Goal: Navigation & Orientation: Find specific page/section

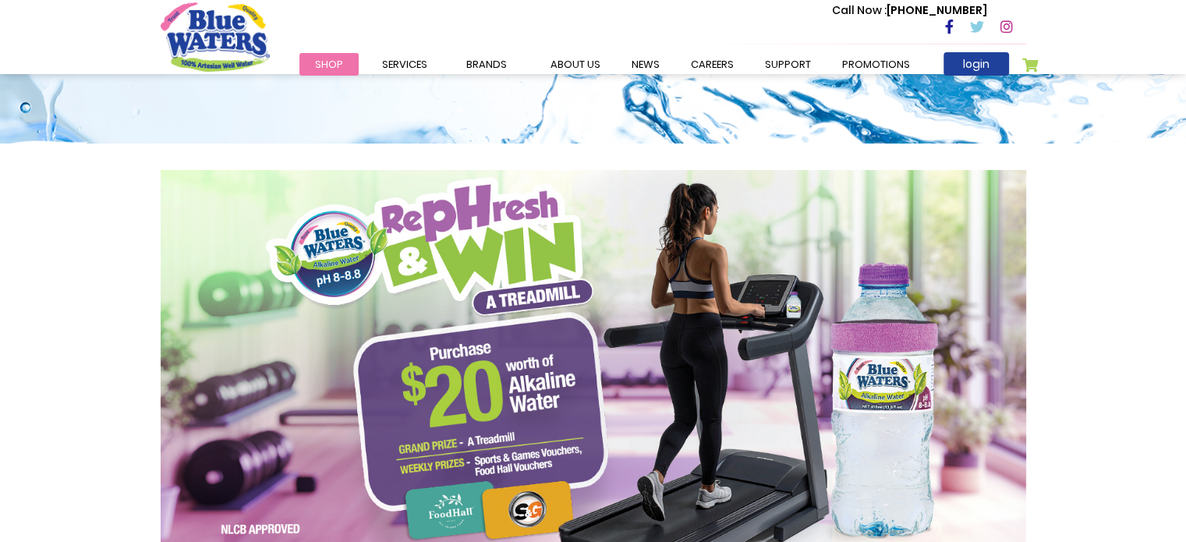
scroll to position [234, 0]
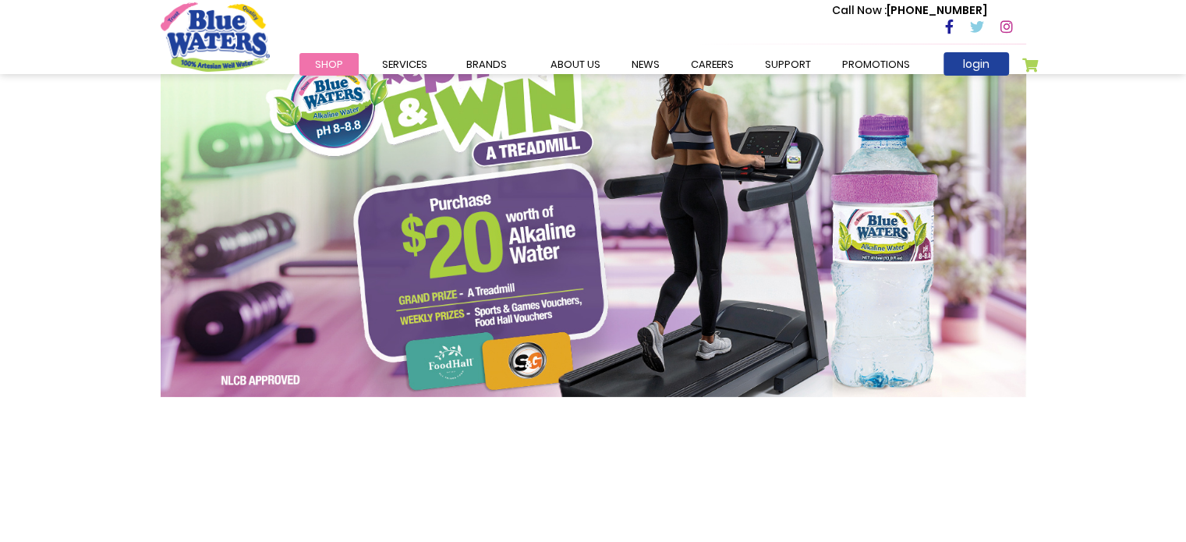
click at [692, 246] on img at bounding box center [594, 209] width 866 height 376
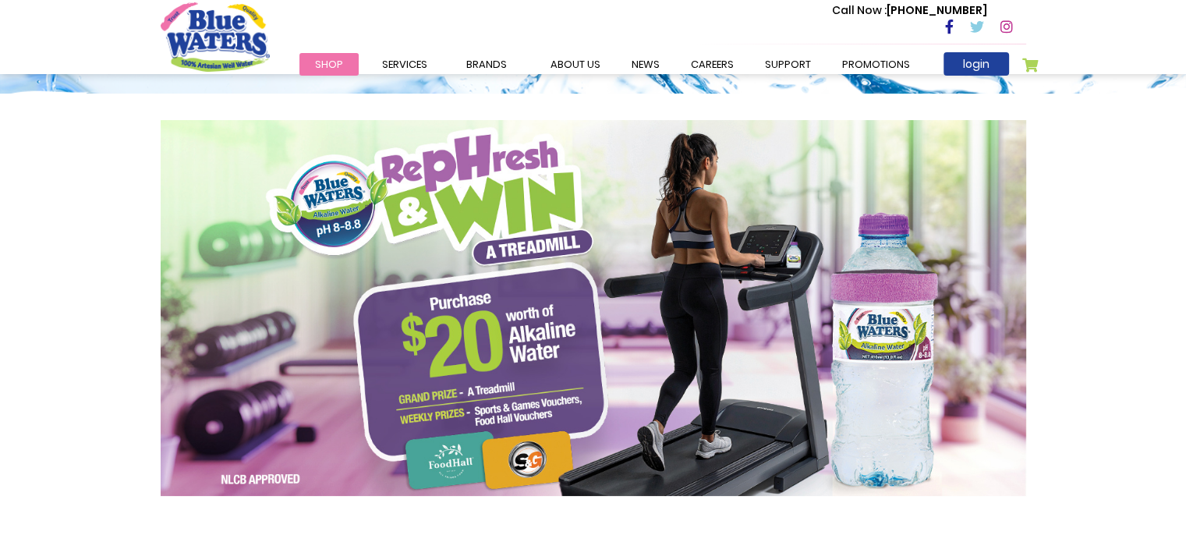
scroll to position [0, 0]
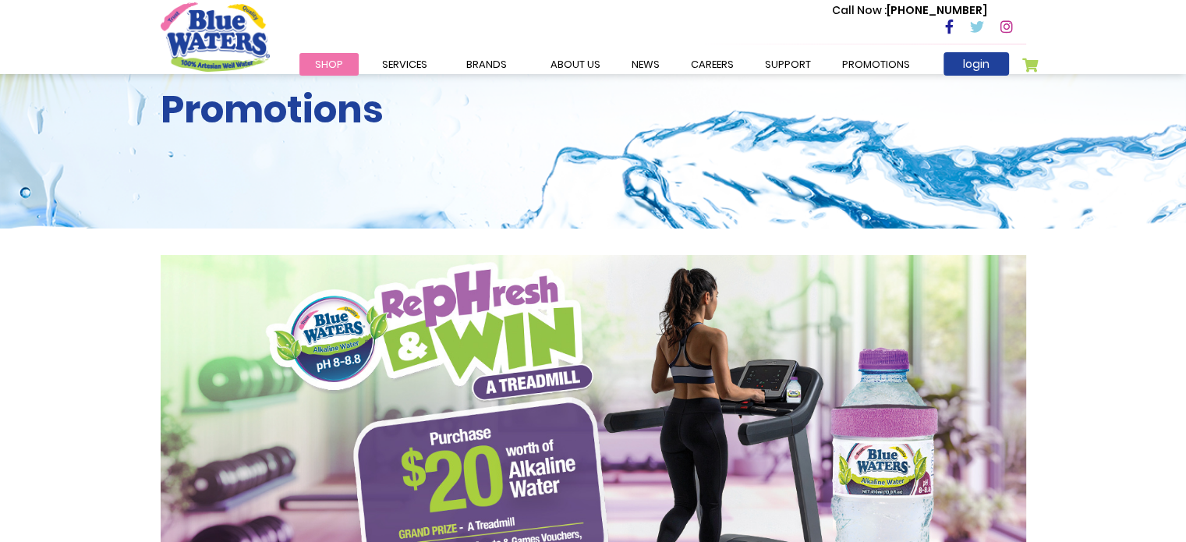
click at [689, 319] on img at bounding box center [594, 443] width 866 height 376
click at [871, 59] on link "Promotions" at bounding box center [876, 64] width 99 height 23
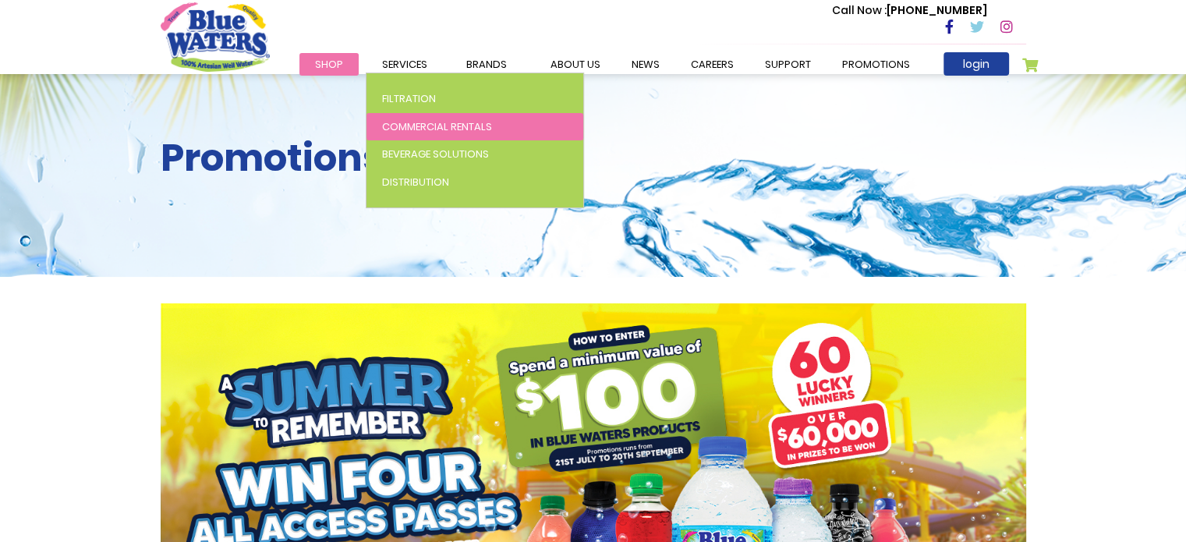
click at [427, 124] on span "Commercial Rentals" at bounding box center [437, 126] width 110 height 15
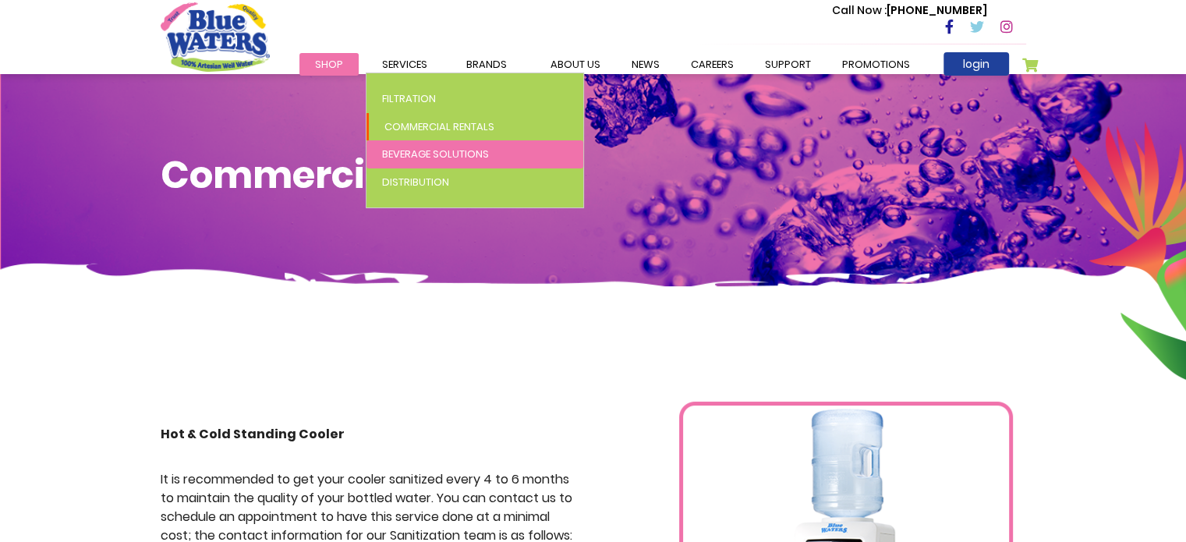
click at [409, 148] on span "Beverage Solutions" at bounding box center [435, 154] width 107 height 15
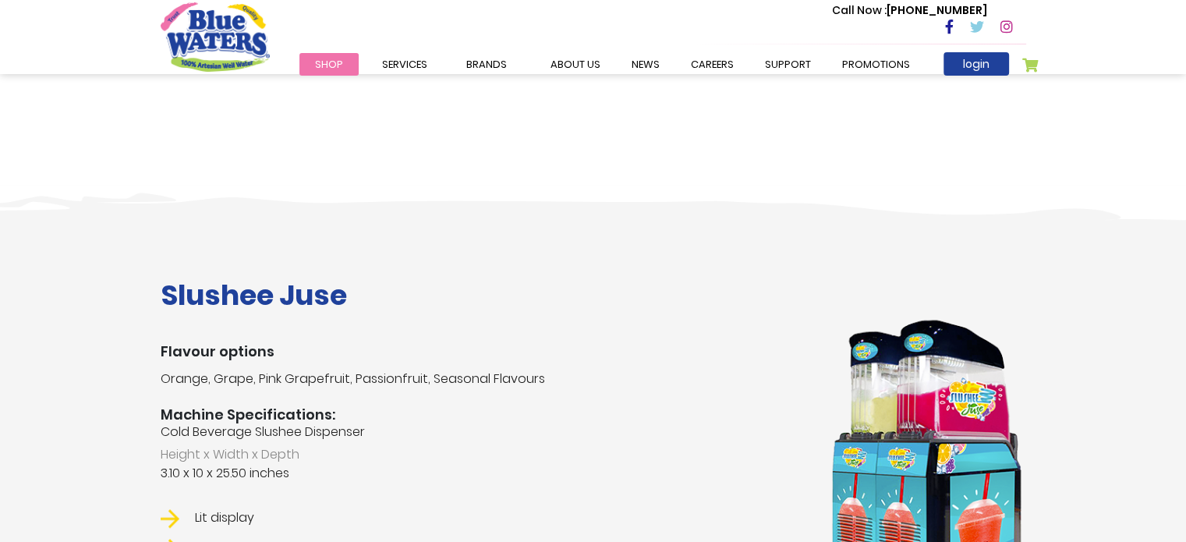
scroll to position [1404, 0]
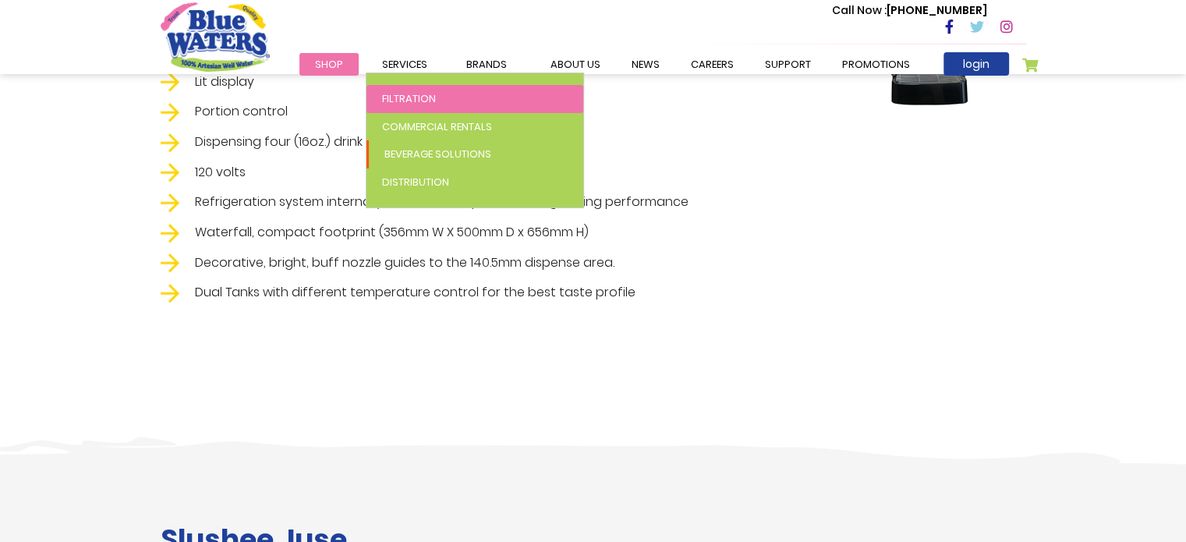
click at [404, 95] on span "Filtration" at bounding box center [409, 98] width 54 height 15
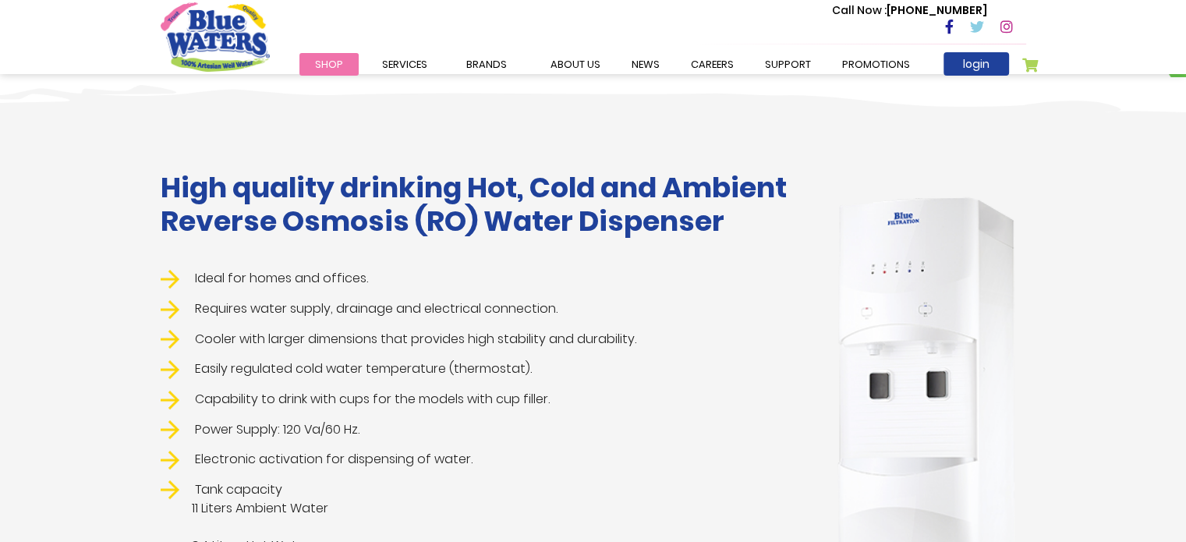
scroll to position [234, 0]
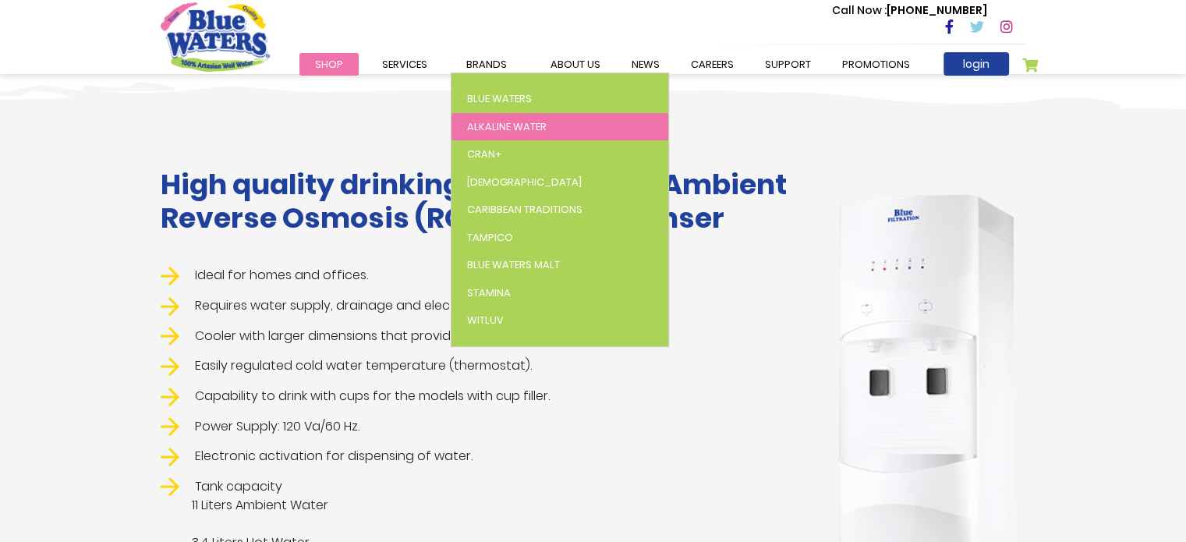
click at [480, 125] on span "Alkaline Water" at bounding box center [507, 126] width 80 height 15
